Goal: Communication & Community: Answer question/provide support

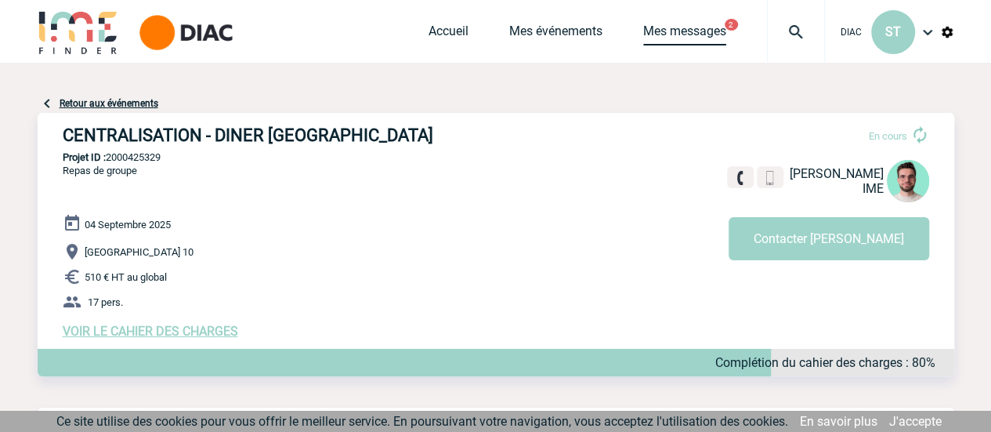
click at [706, 30] on link "Mes messages" at bounding box center [684, 34] width 83 height 22
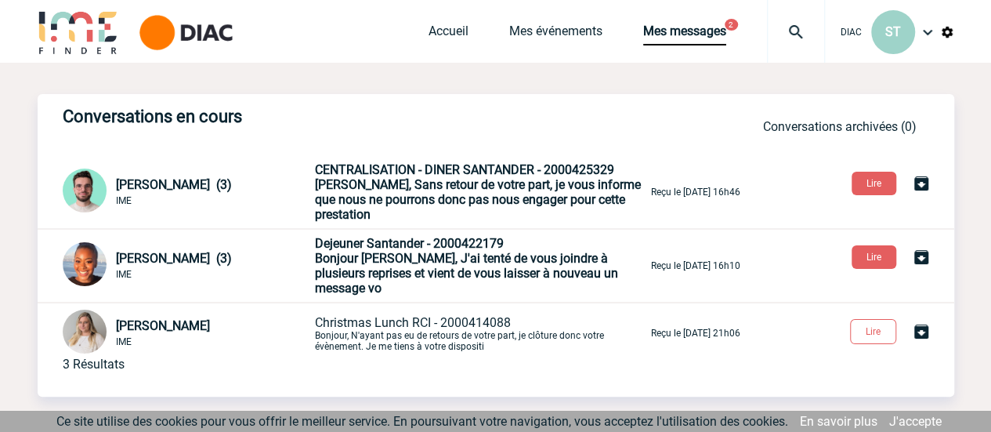
click at [461, 197] on span "[PERSON_NAME], Sans retour de votre part, je vous informe que nous ne pourrons …" at bounding box center [478, 199] width 326 height 45
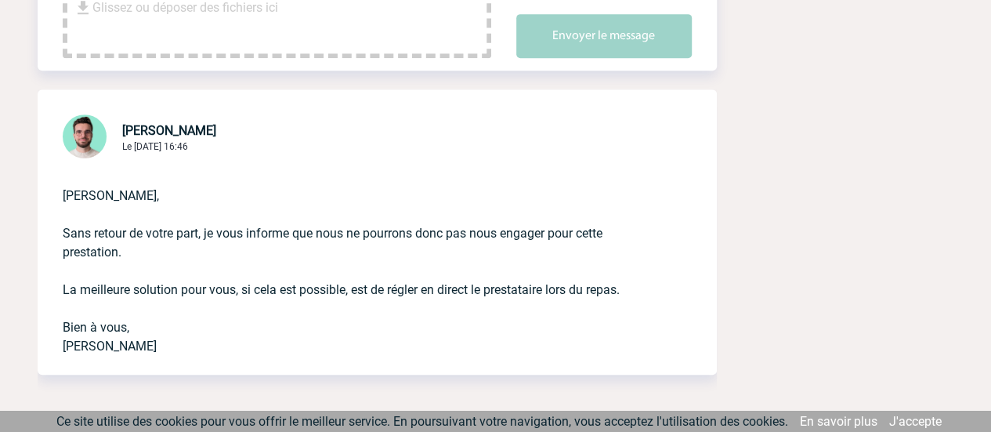
scroll to position [392, 0]
